Goal: Task Accomplishment & Management: Manage account settings

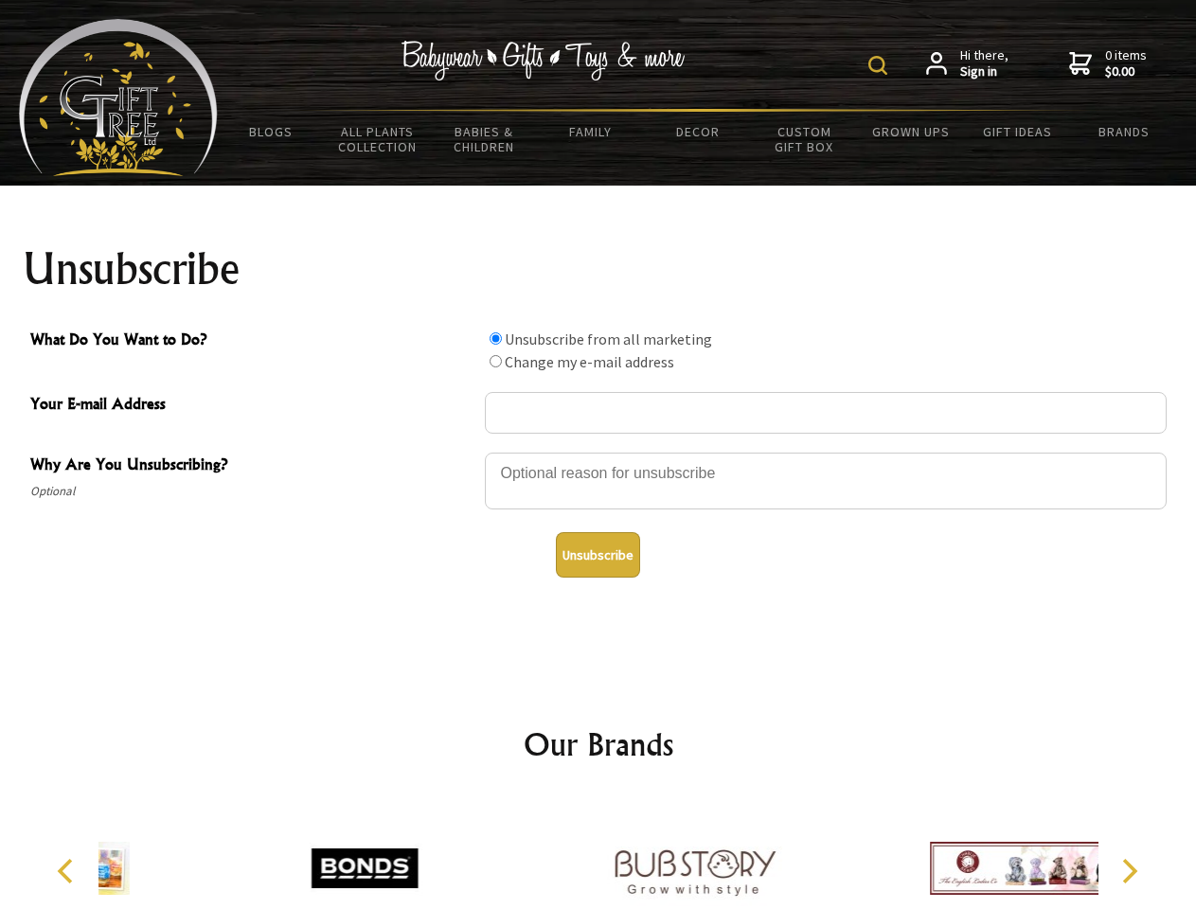
click at [881, 65] on img at bounding box center [877, 65] width 19 height 19
click at [598, 452] on div at bounding box center [826, 484] width 682 height 66
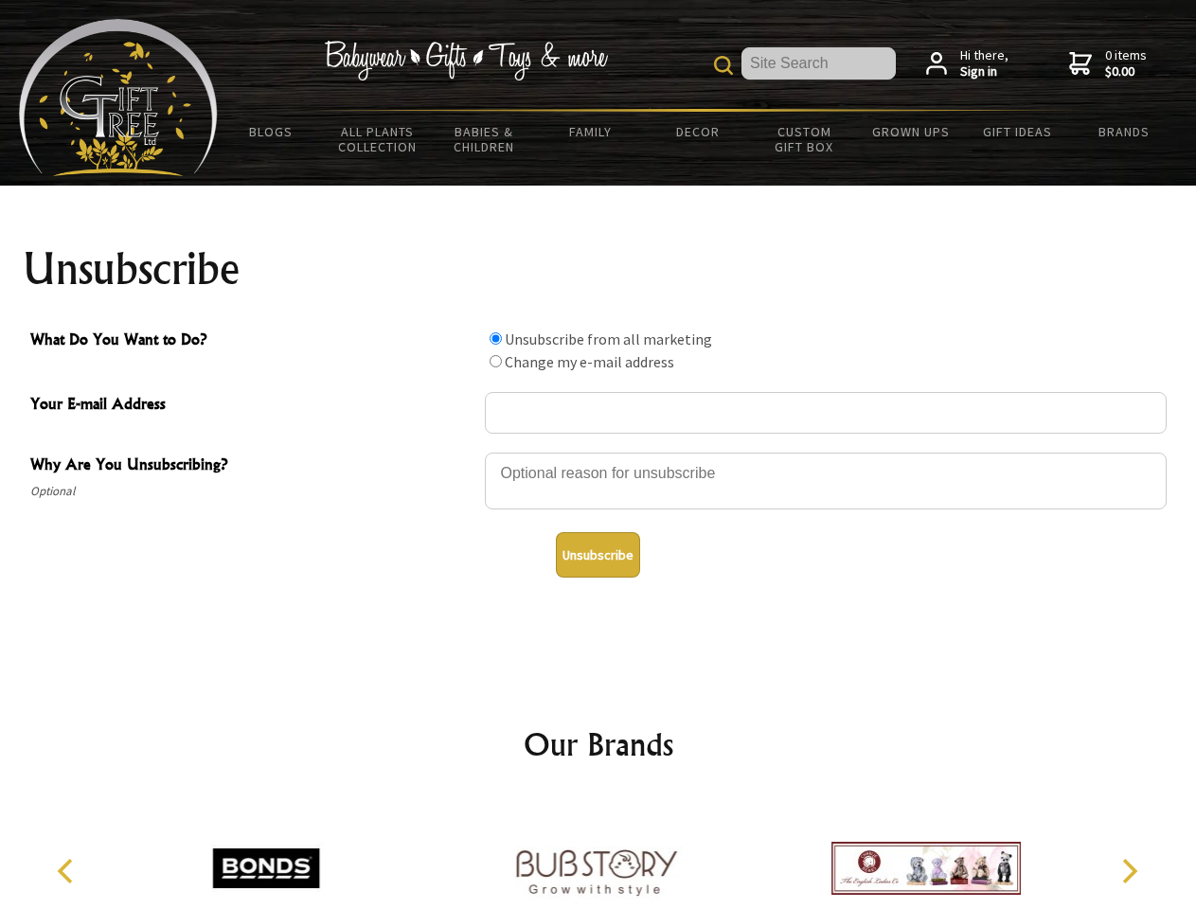
click at [495, 338] on input "What Do You Want to Do?" at bounding box center [496, 338] width 12 height 12
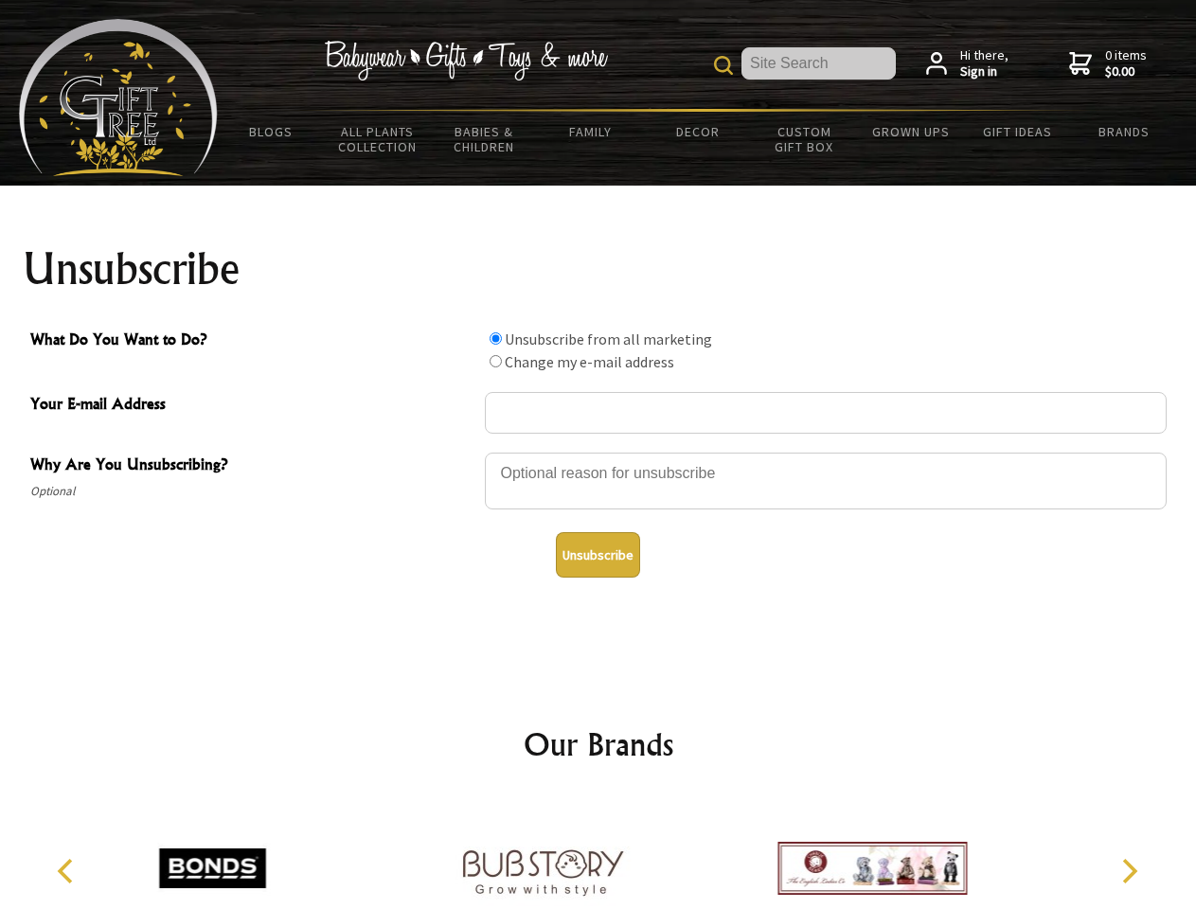
click at [495, 361] on input "What Do You Want to Do?" at bounding box center [496, 361] width 12 height 12
radio input "true"
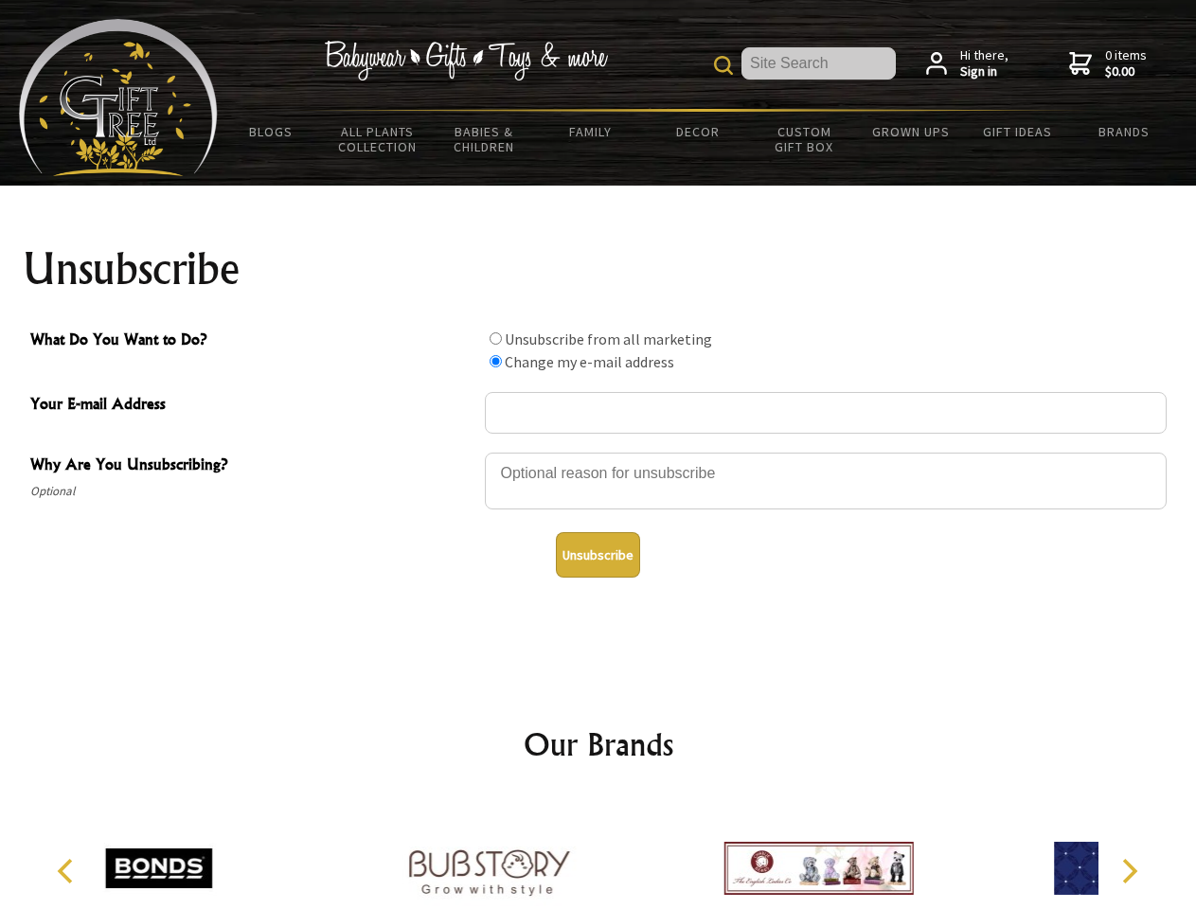
click at [598, 555] on button "Unsubscribe" at bounding box center [598, 554] width 84 height 45
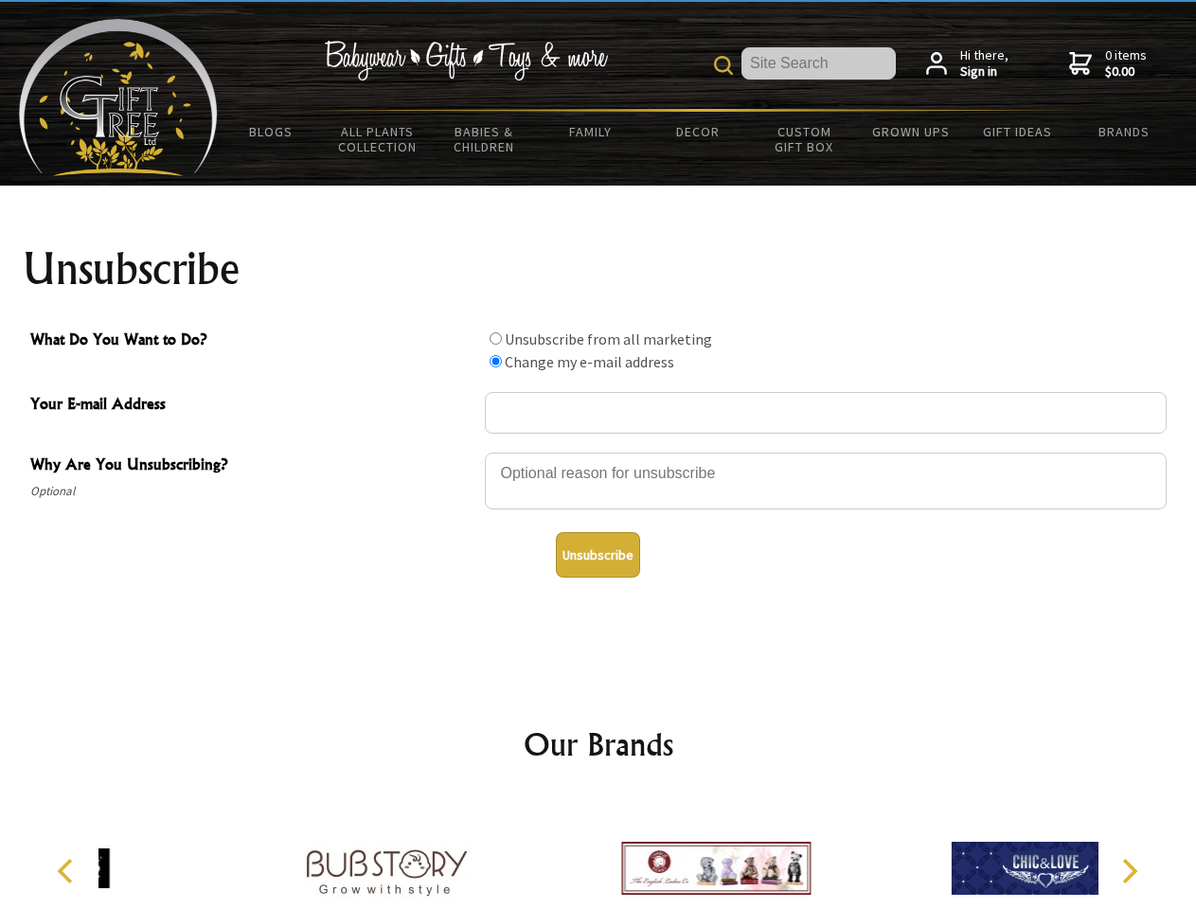
click at [598, 853] on div at bounding box center [716, 871] width 330 height 148
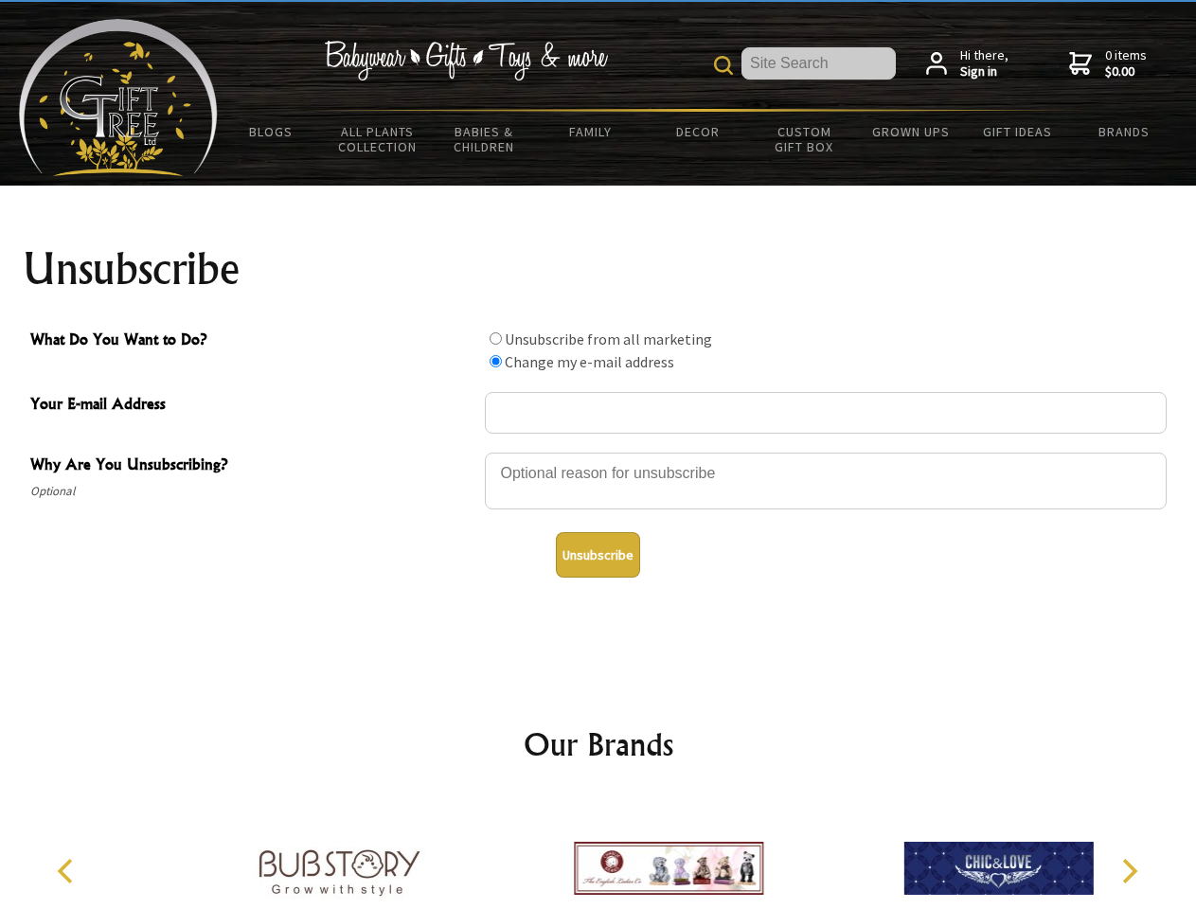
click at [68, 871] on icon "Previous" at bounding box center [67, 871] width 25 height 25
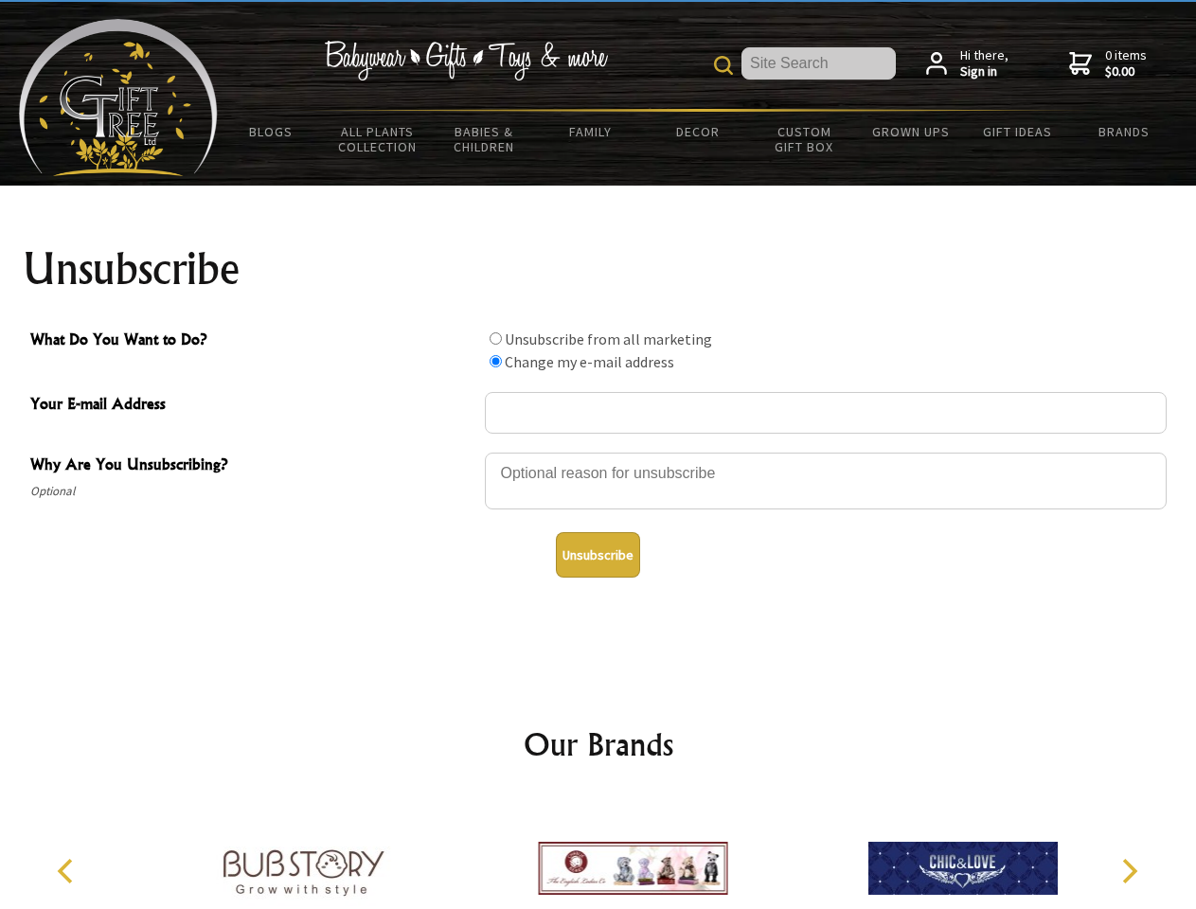
click at [1129, 871] on icon "Next" at bounding box center [1127, 871] width 25 height 25
